Goal: Task Accomplishment & Management: Manage account settings

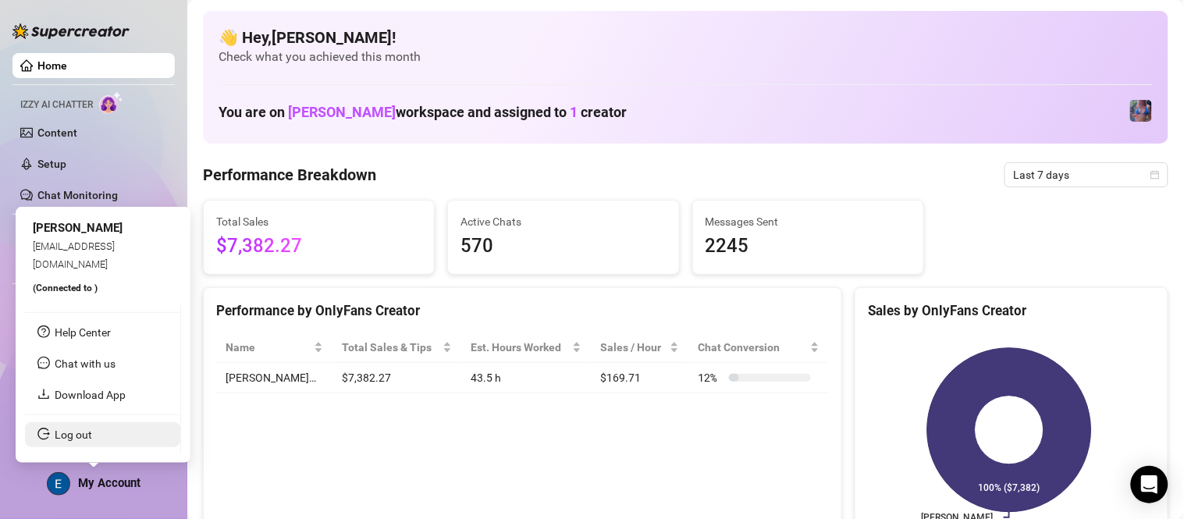
click at [92, 432] on link "Log out" at bounding box center [73, 434] width 37 height 12
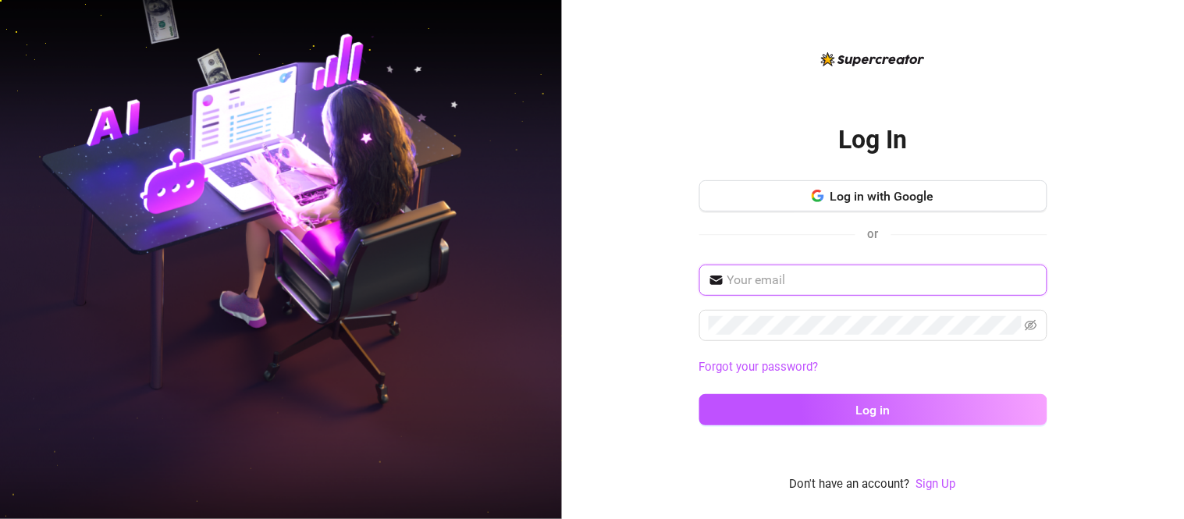
click at [814, 279] on input "text" at bounding box center [882, 280] width 311 height 19
click at [914, 274] on input "text" at bounding box center [882, 280] width 311 height 19
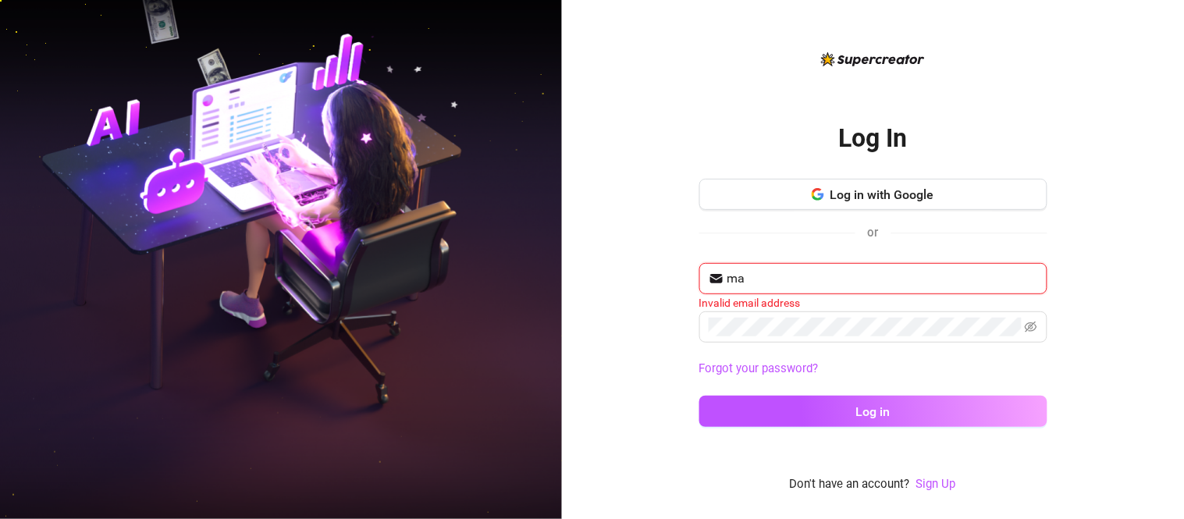
type input "m"
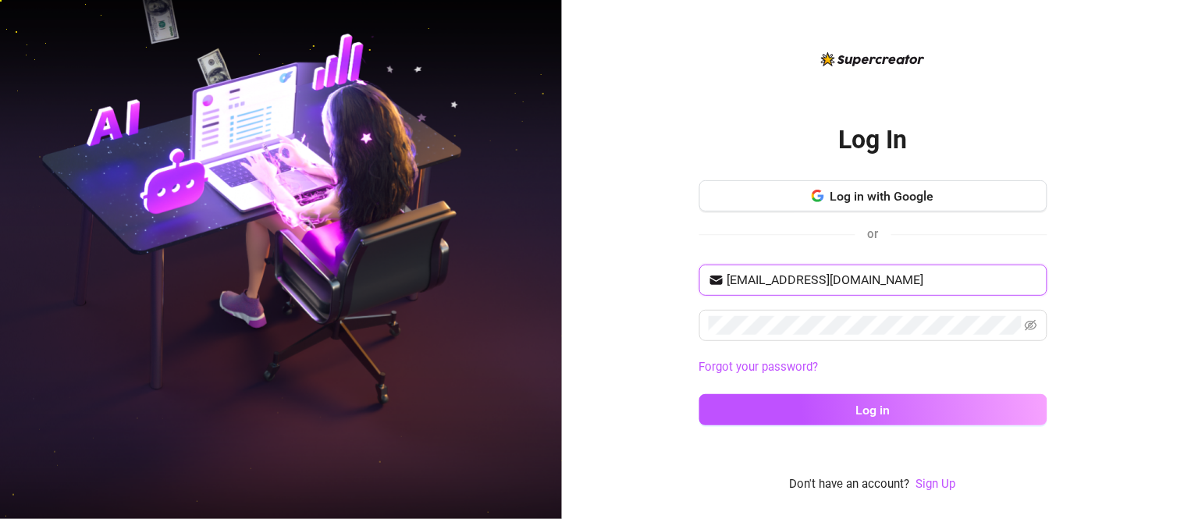
type input "[EMAIL_ADDRESS][DOMAIN_NAME]"
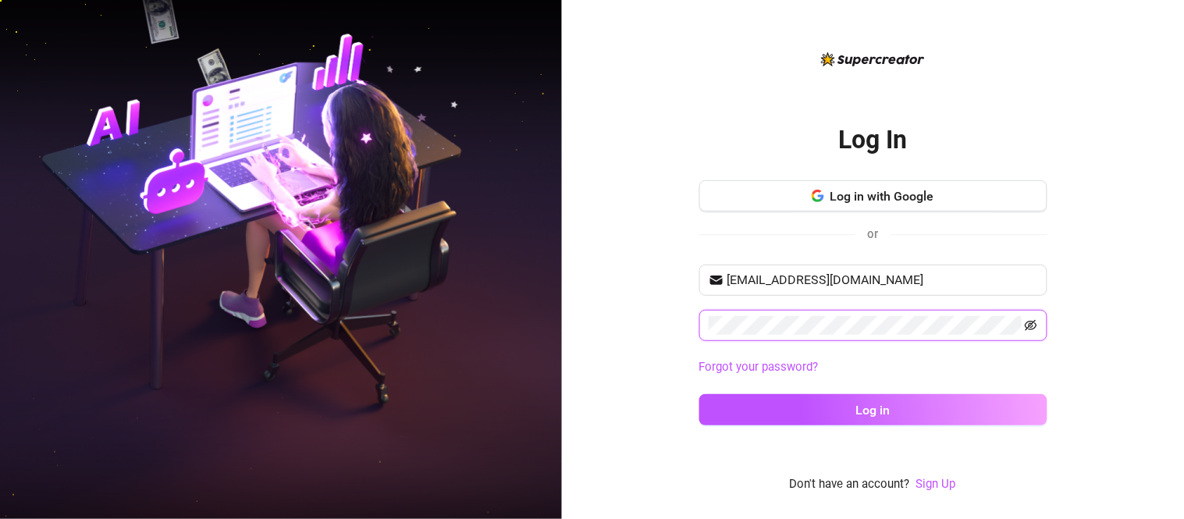
click at [1031, 326] on icon "eye-invisible" at bounding box center [1030, 325] width 12 height 12
click at [699, 394] on button "Log in" at bounding box center [873, 409] width 348 height 31
